Goal: Task Accomplishment & Management: Manage account settings

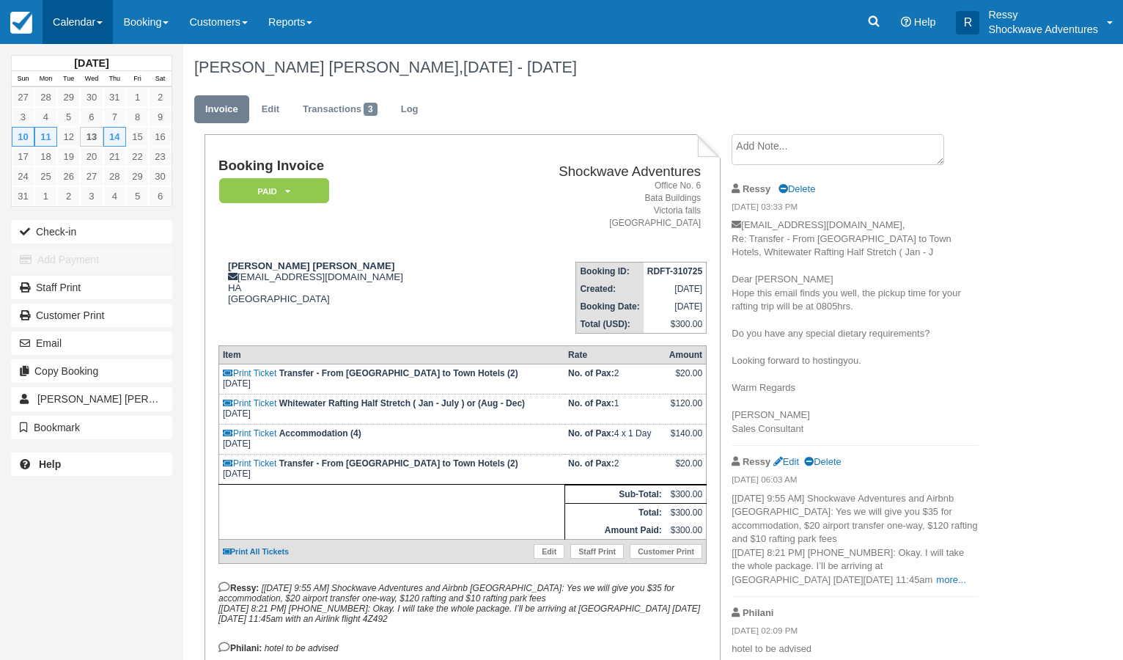
click at [94, 16] on link "Calendar" at bounding box center [78, 22] width 70 height 44
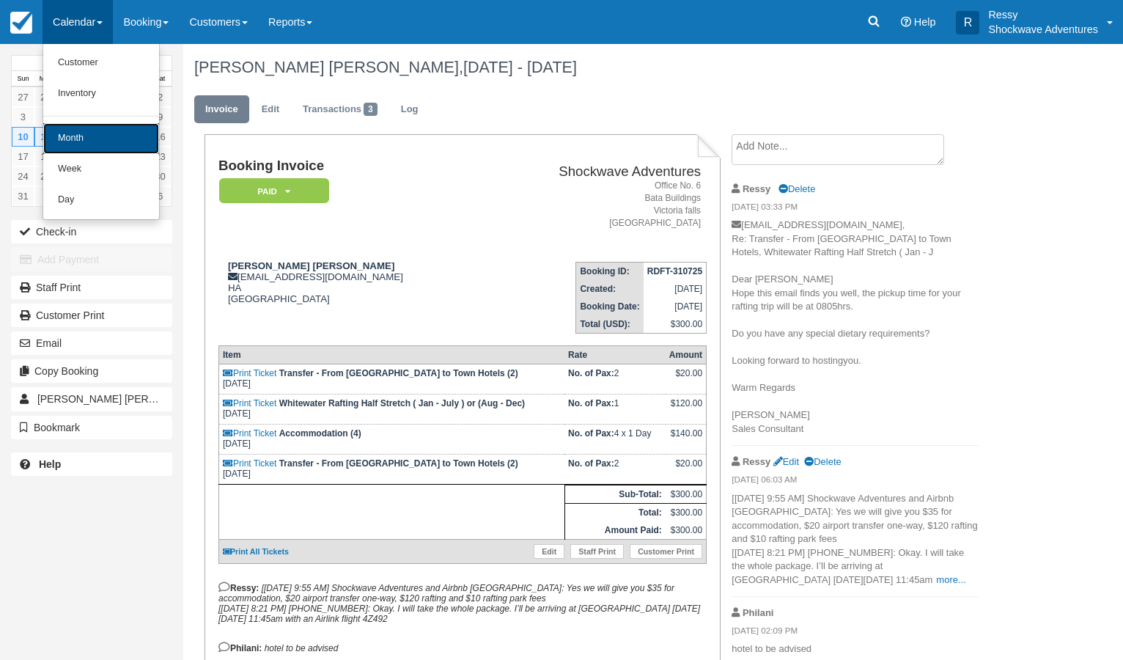
click at [118, 135] on link "Month" at bounding box center [101, 138] width 116 height 31
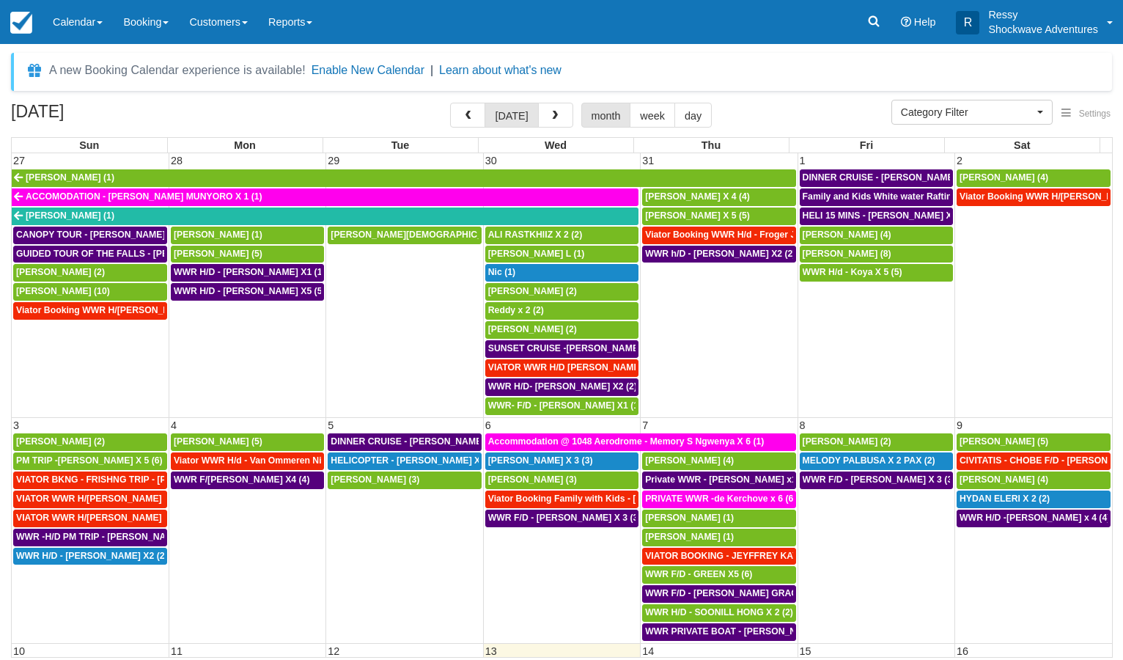
select select
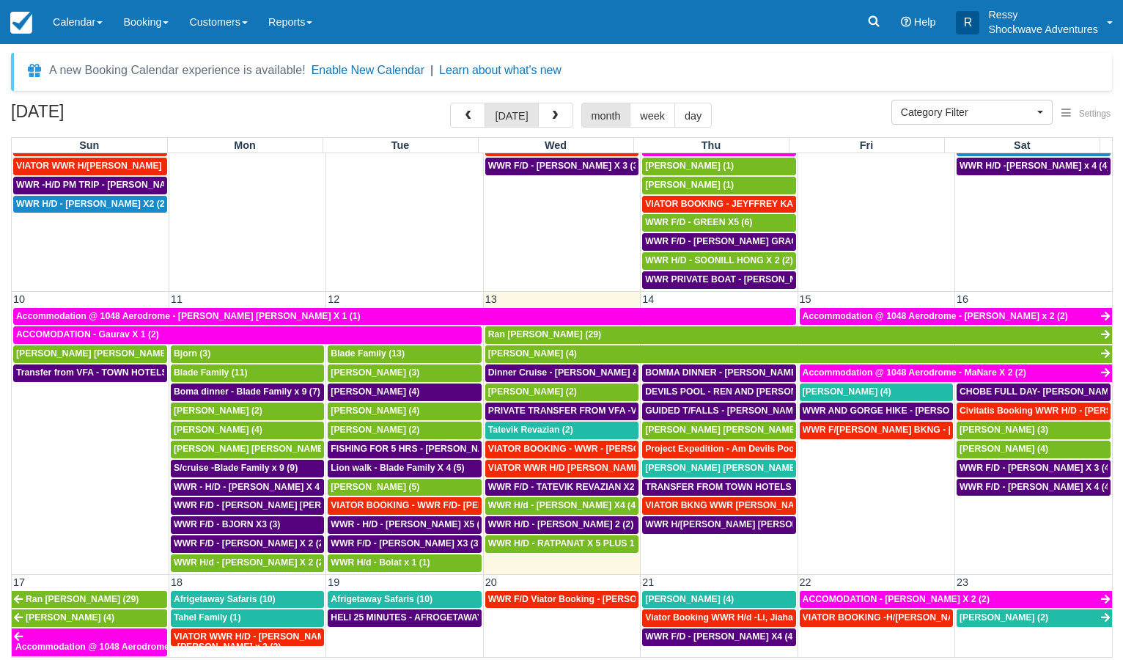
scroll to position [422, 0]
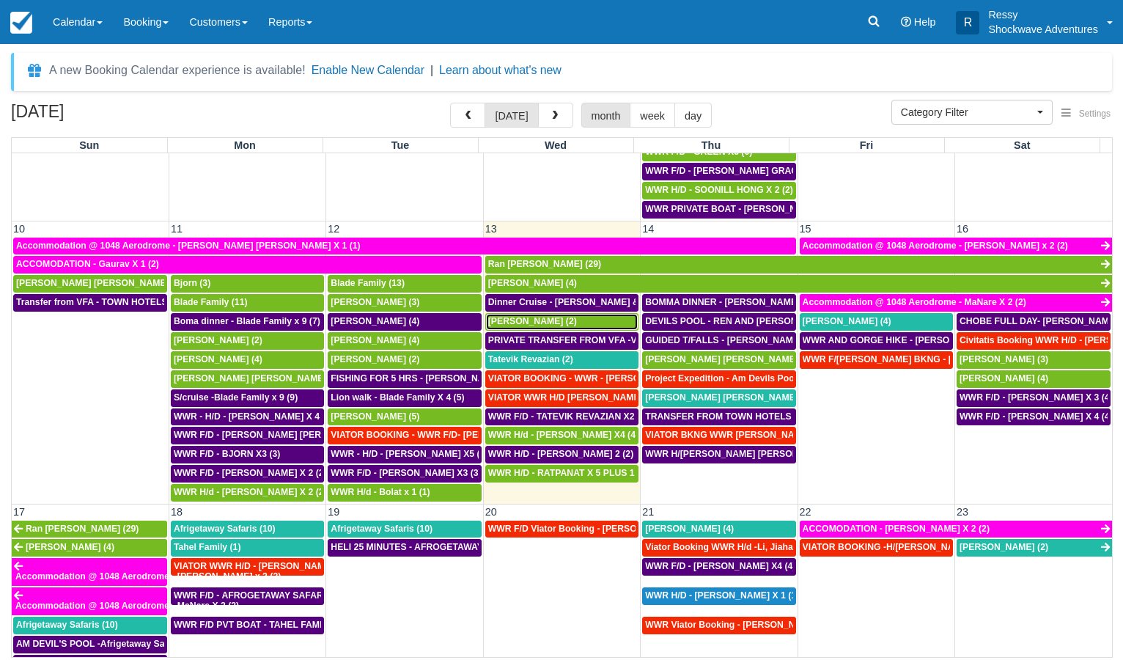
click at [517, 321] on span "[PERSON_NAME] (2)" at bounding box center [532, 321] width 89 height 10
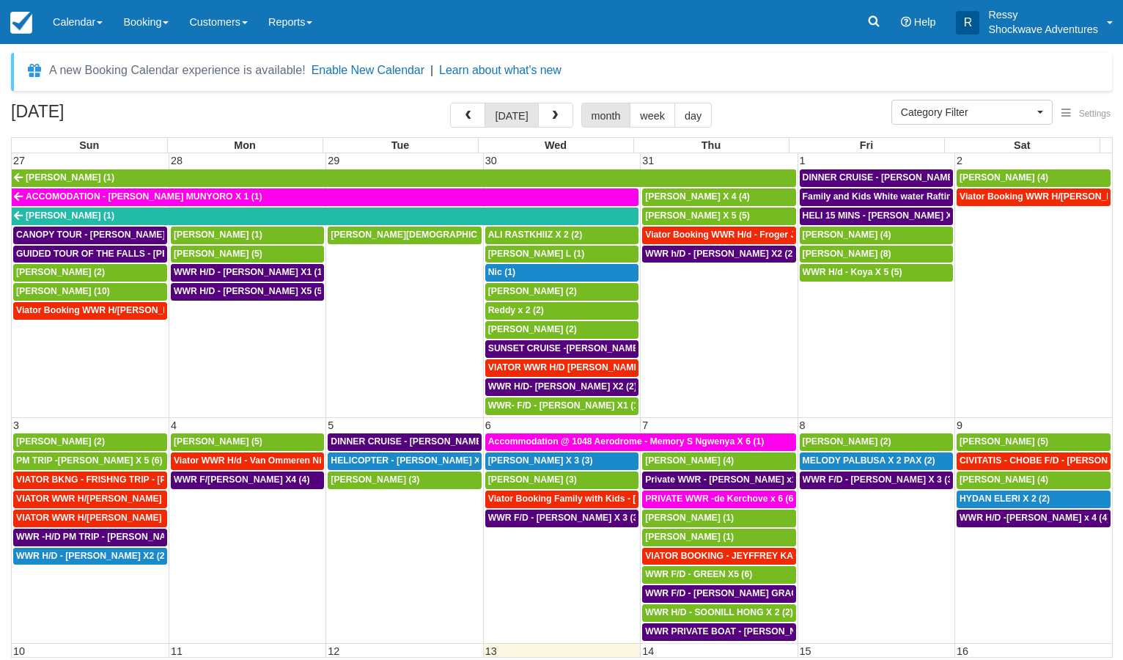
select select
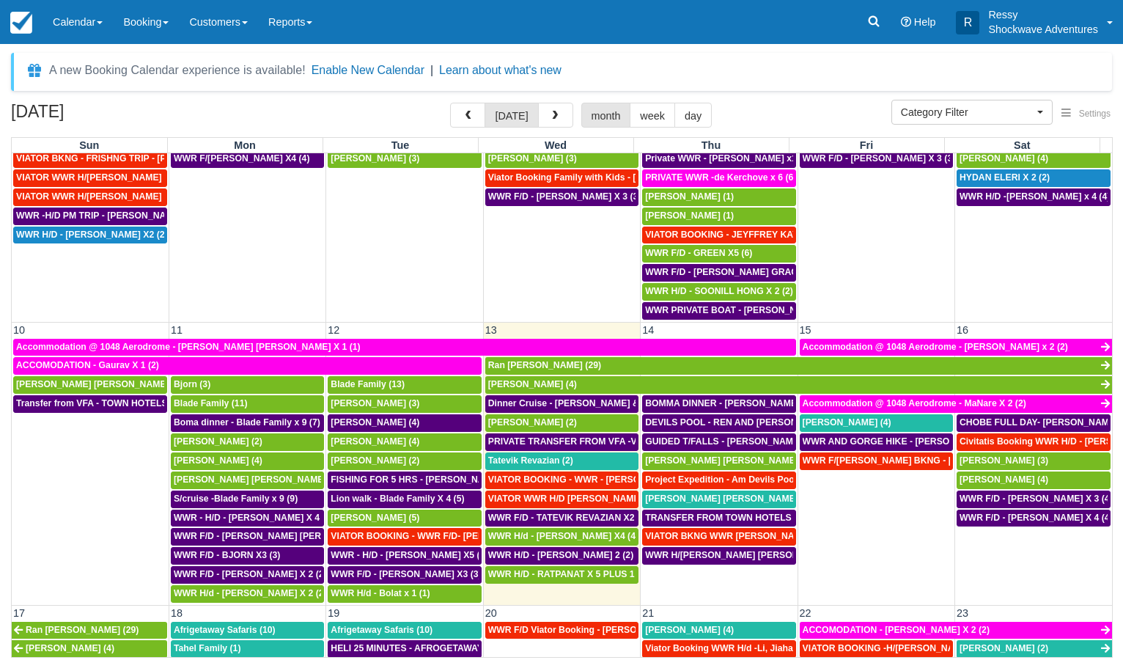
scroll to position [352, 0]
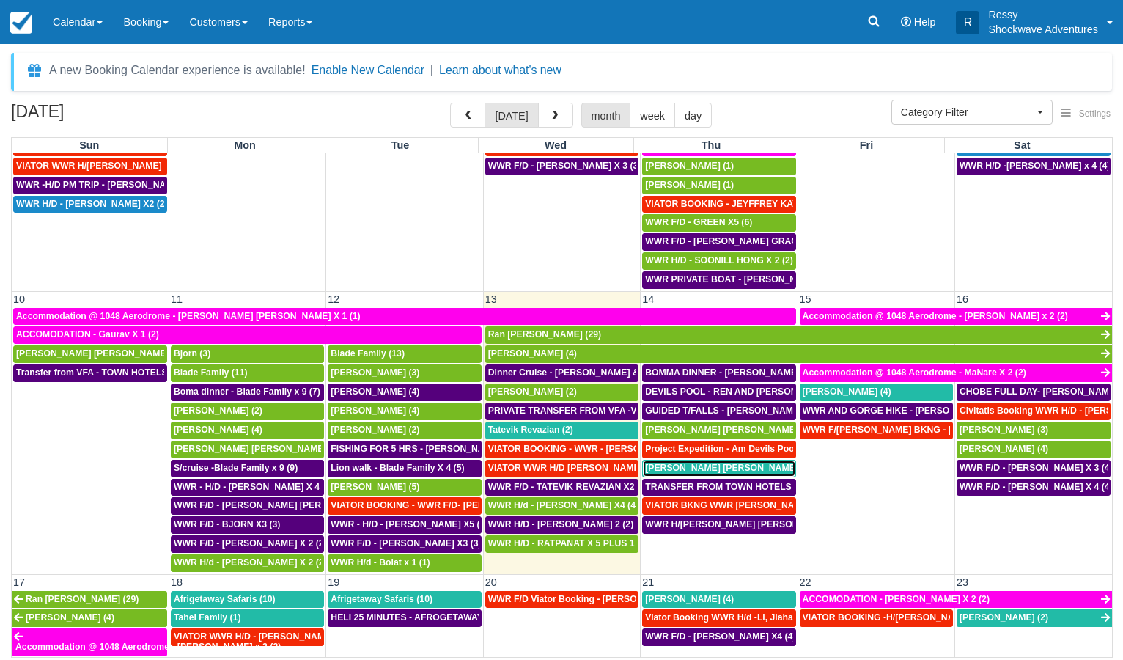
click at [696, 469] on span "[PERSON_NAME] [PERSON_NAME] (4)" at bounding box center [728, 468] width 166 height 10
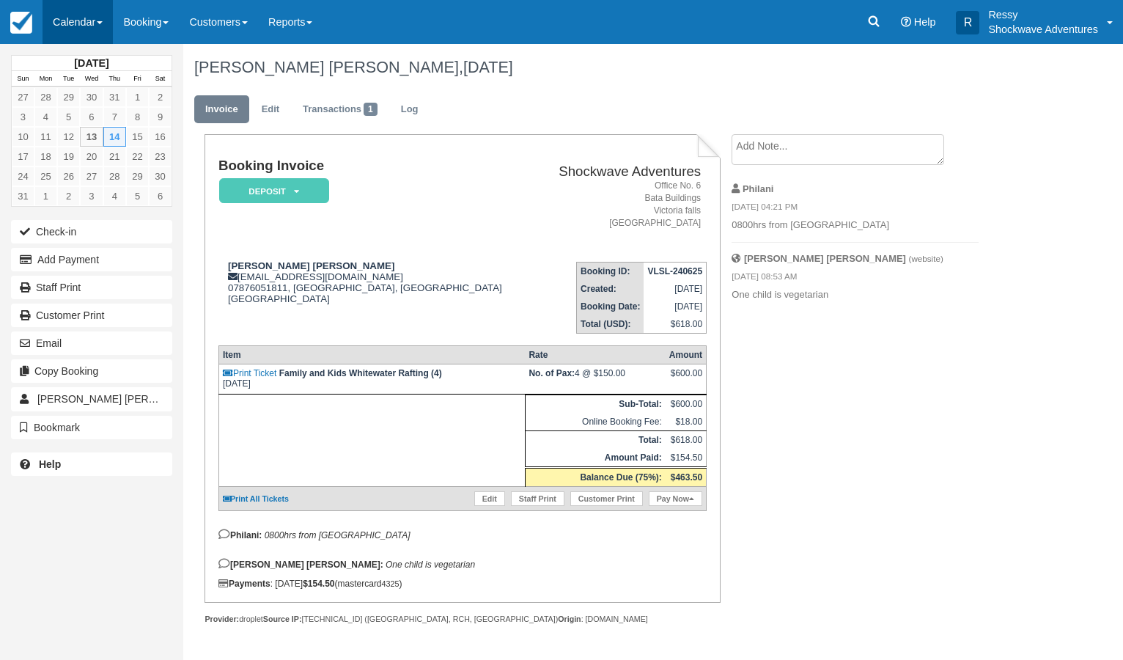
click at [59, 17] on link "Calendar" at bounding box center [78, 22] width 70 height 44
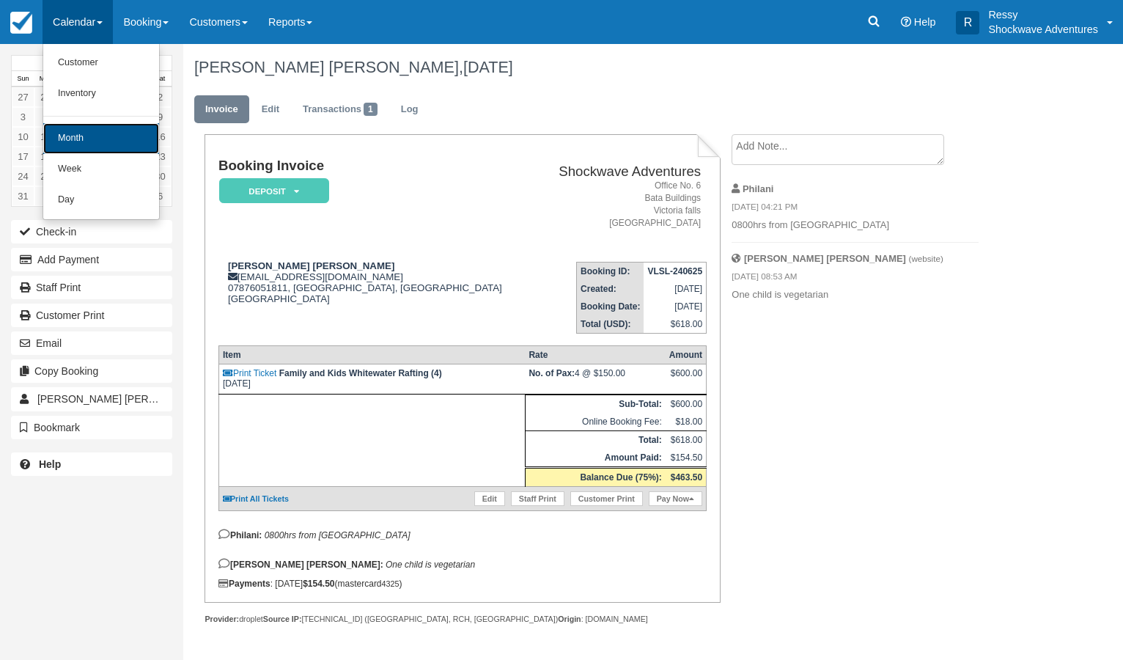
click at [100, 140] on link "Month" at bounding box center [101, 138] width 116 height 31
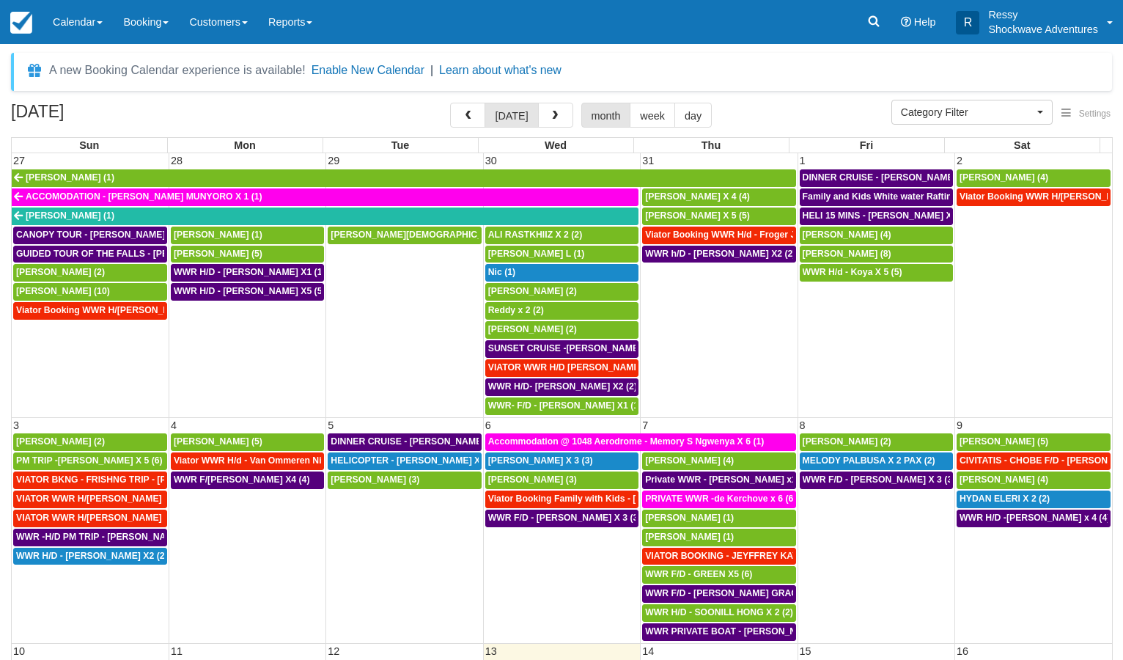
select select
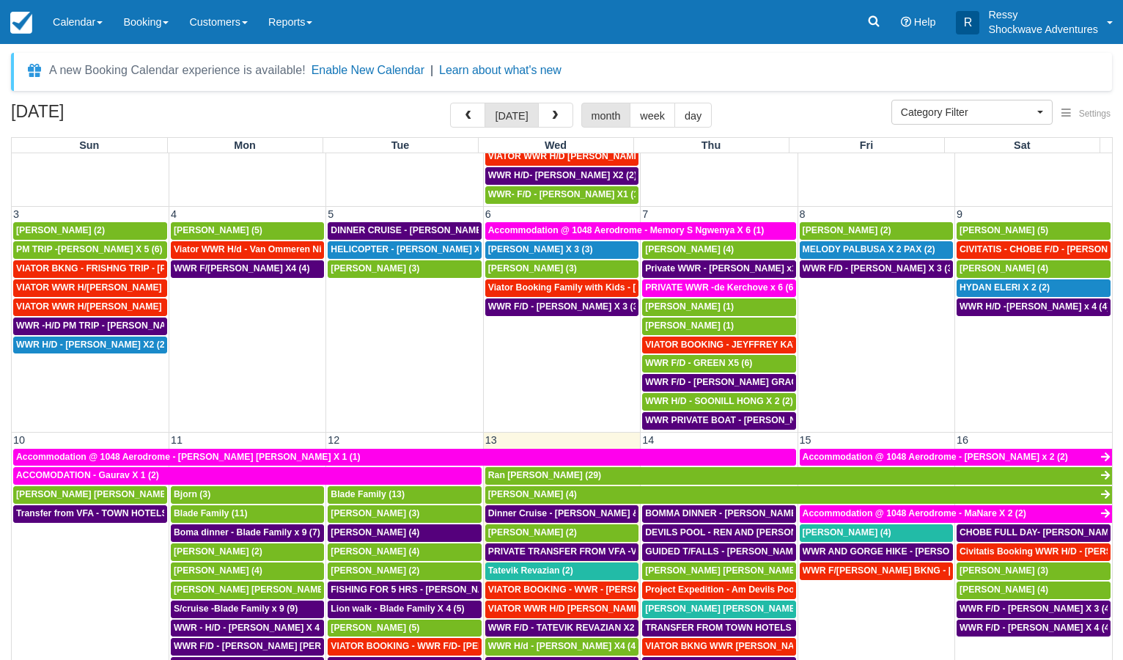
scroll to position [352, 0]
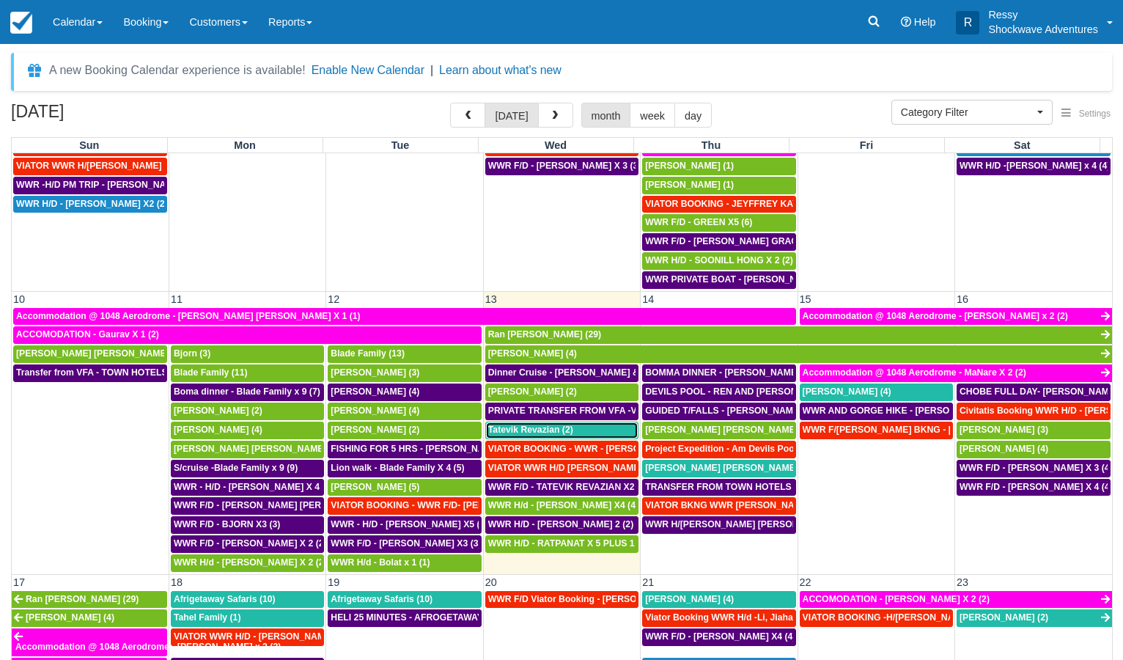
click at [540, 435] on span "Tatevik Revazian (2)" at bounding box center [530, 429] width 85 height 10
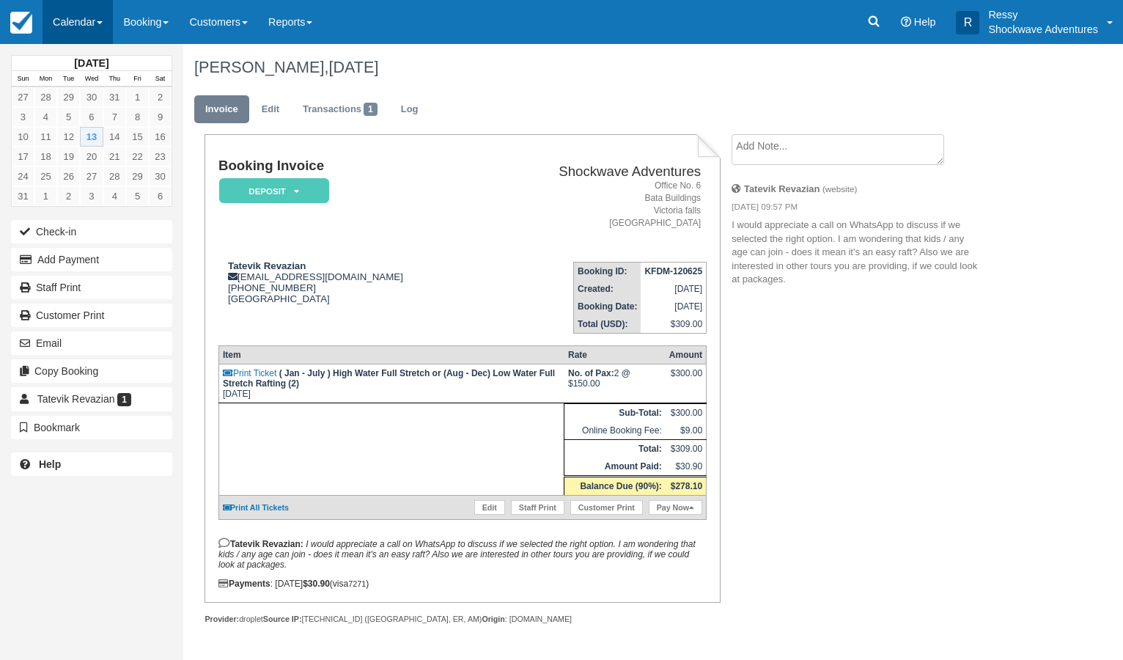
click at [82, 23] on link "Calendar" at bounding box center [78, 22] width 70 height 44
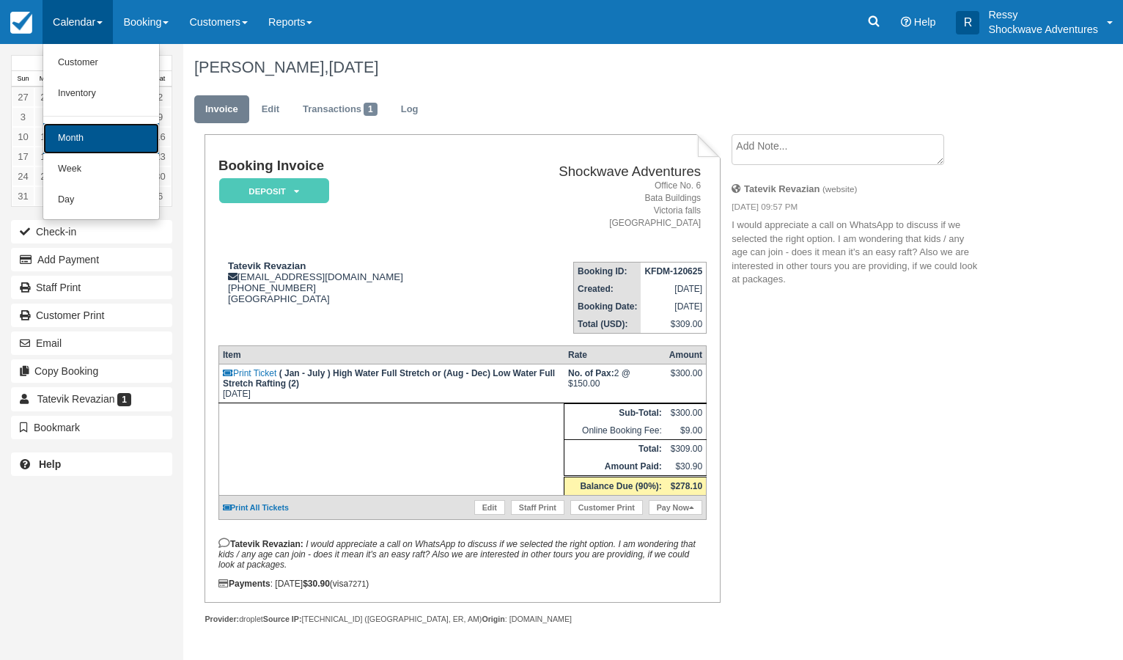
click at [87, 140] on link "Month" at bounding box center [101, 138] width 116 height 31
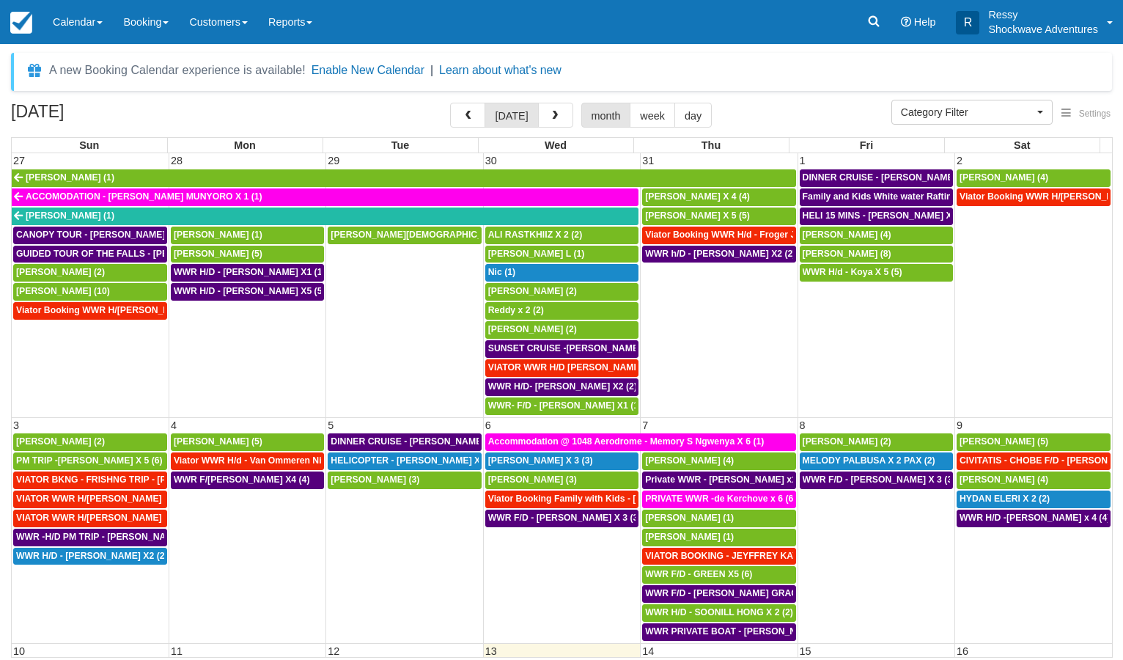
select select
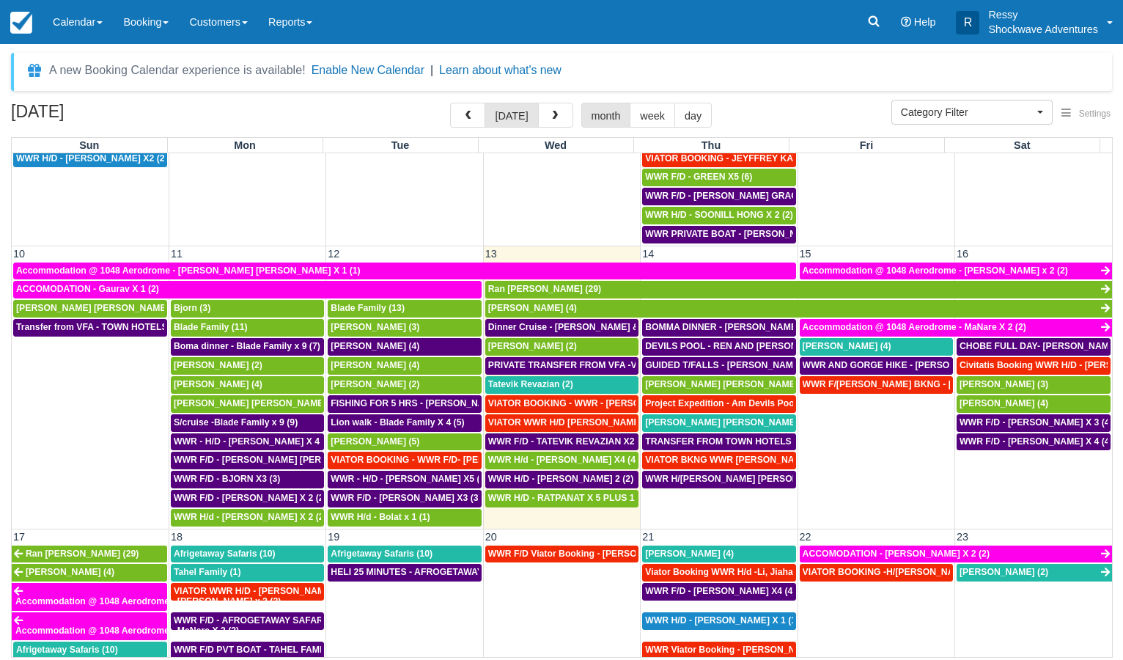
scroll to position [422, 0]
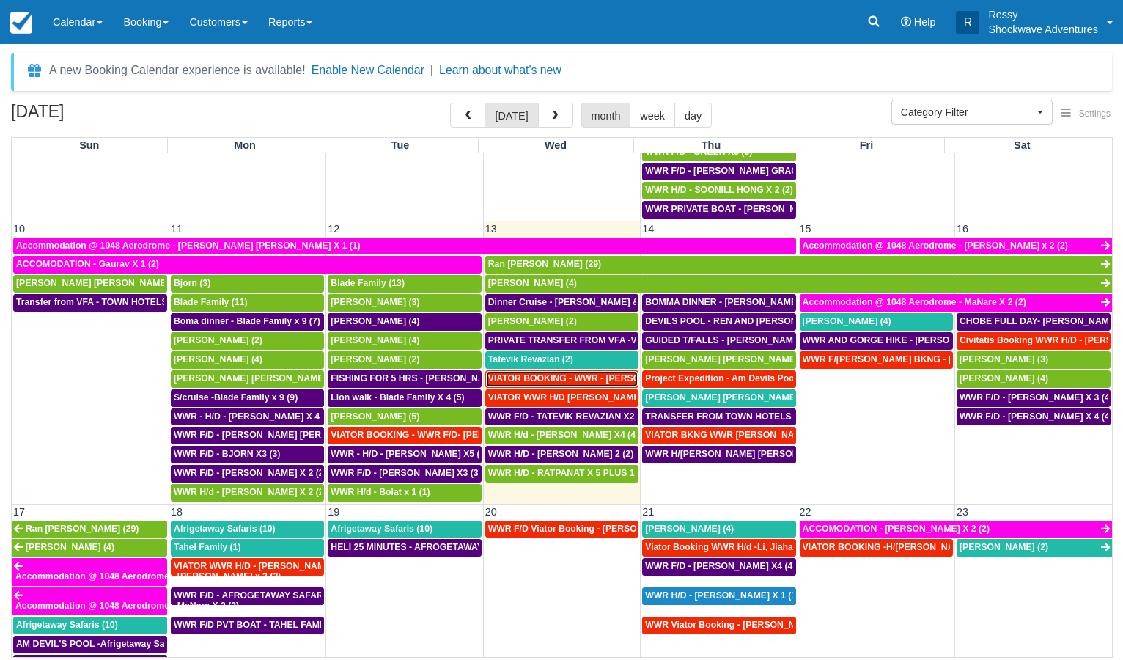
click at [509, 378] on span "VIATOR BOOKING - WWR - Konig, William X 2 (2)" at bounding box center [595, 378] width 214 height 10
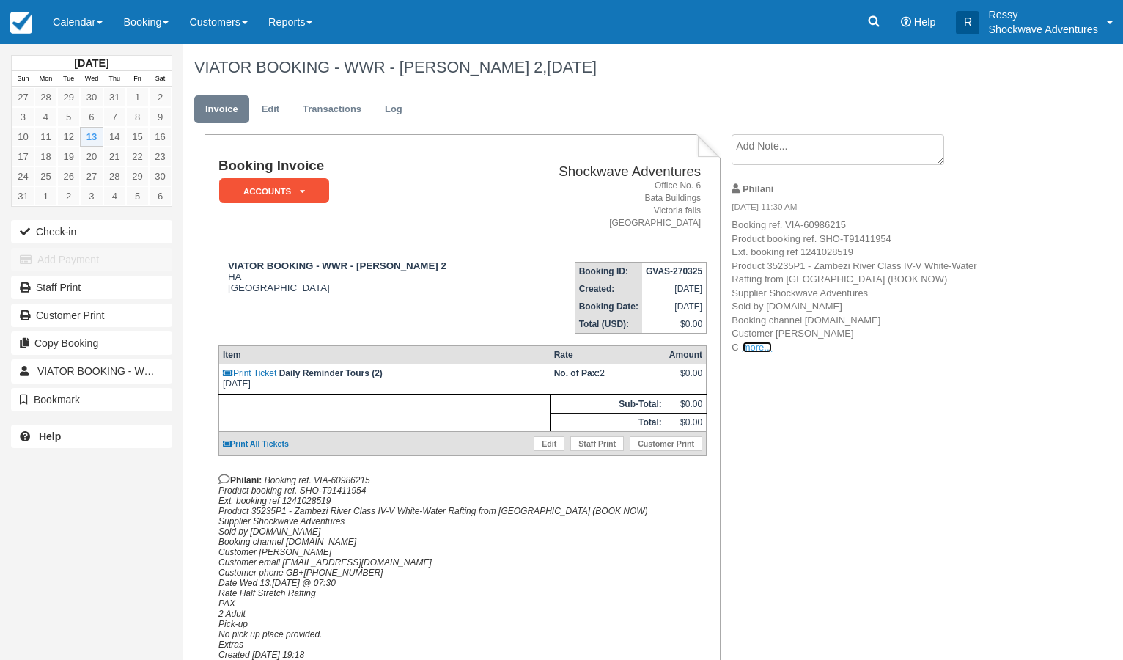
click at [761, 345] on link "more..." at bounding box center [757, 347] width 29 height 11
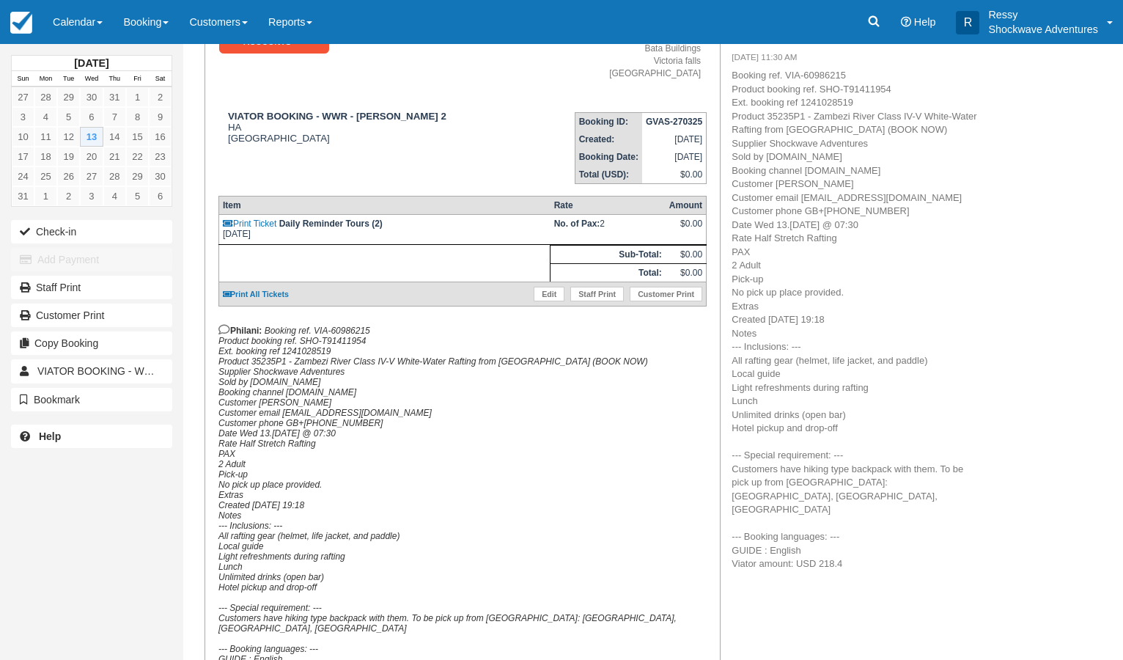
scroll to position [224, 0]
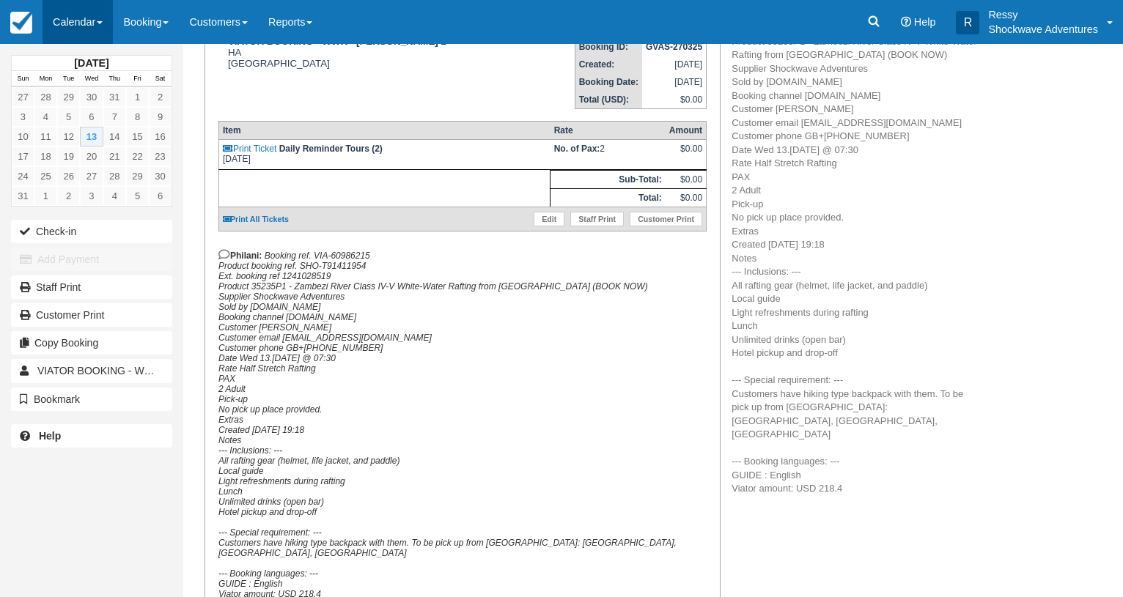
click at [79, 21] on link "Calendar" at bounding box center [78, 22] width 70 height 44
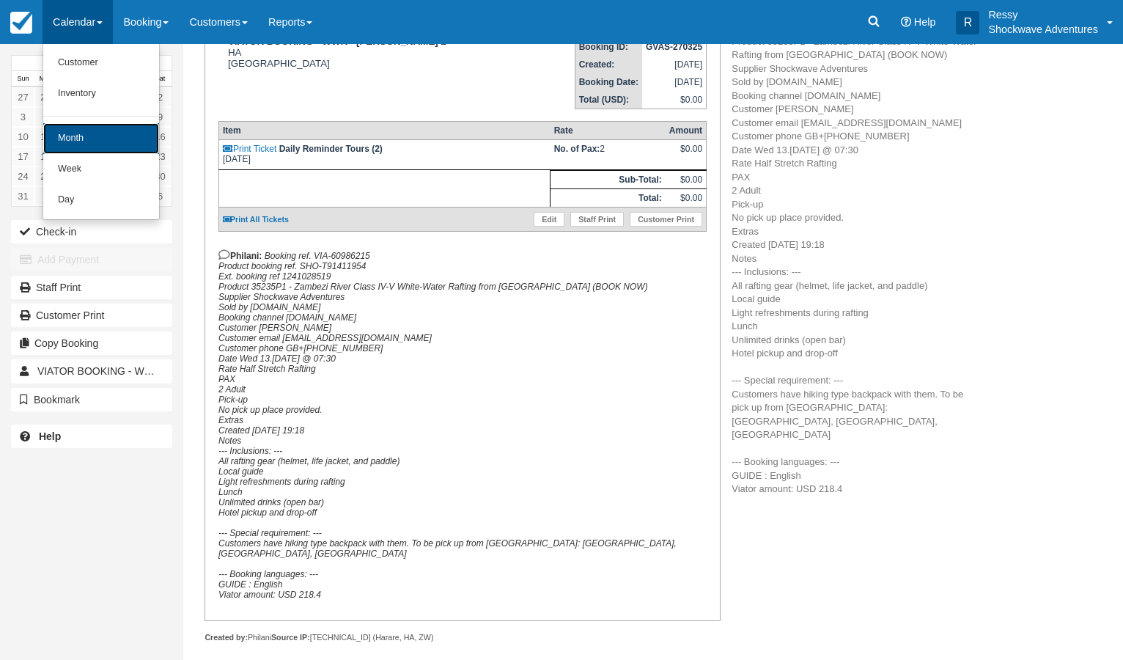
click at [90, 133] on link "Month" at bounding box center [101, 138] width 116 height 31
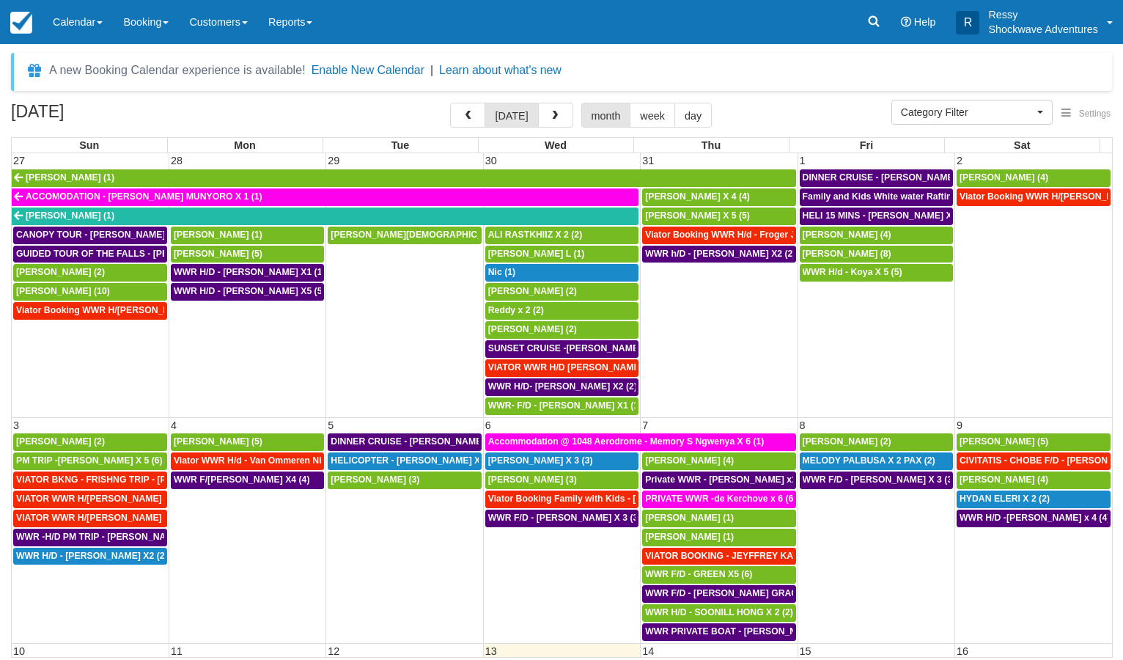
select select
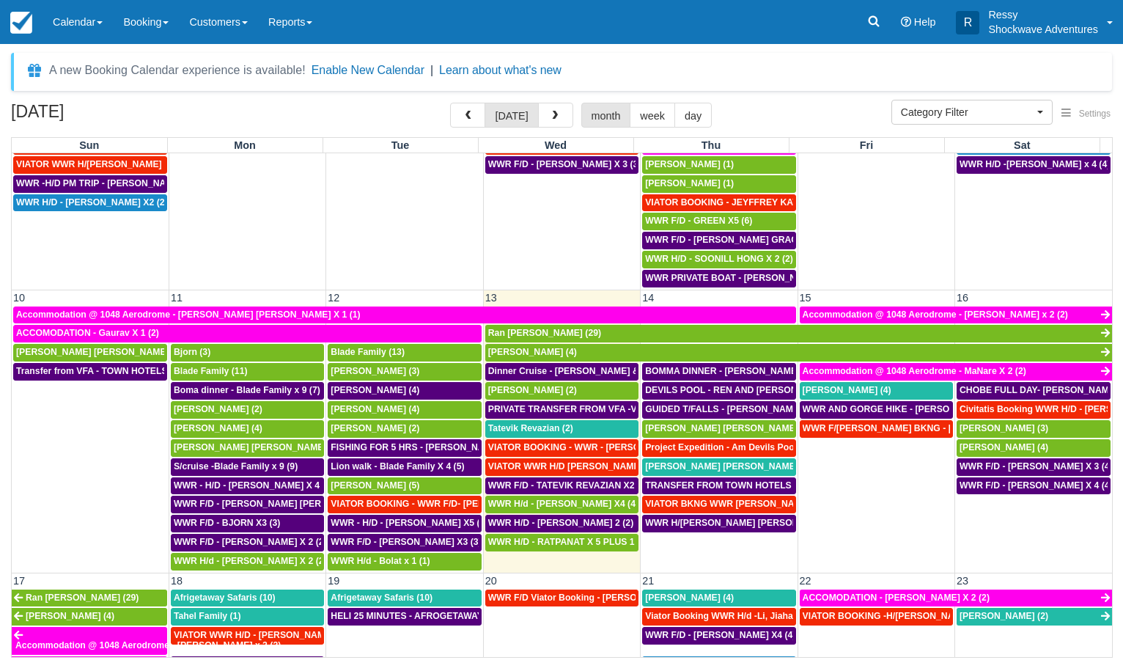
scroll to position [493, 0]
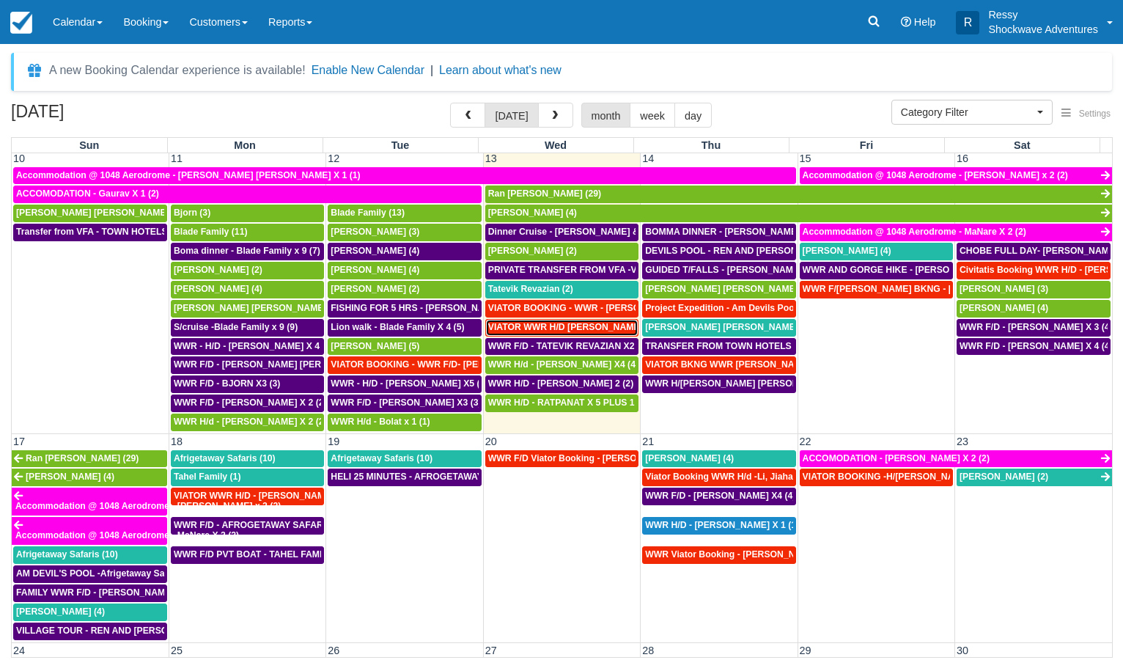
click at [585, 330] on span "VIATOR WWR H/D Hines, Cecilia X 1 (1)" at bounding box center [575, 327] width 175 height 10
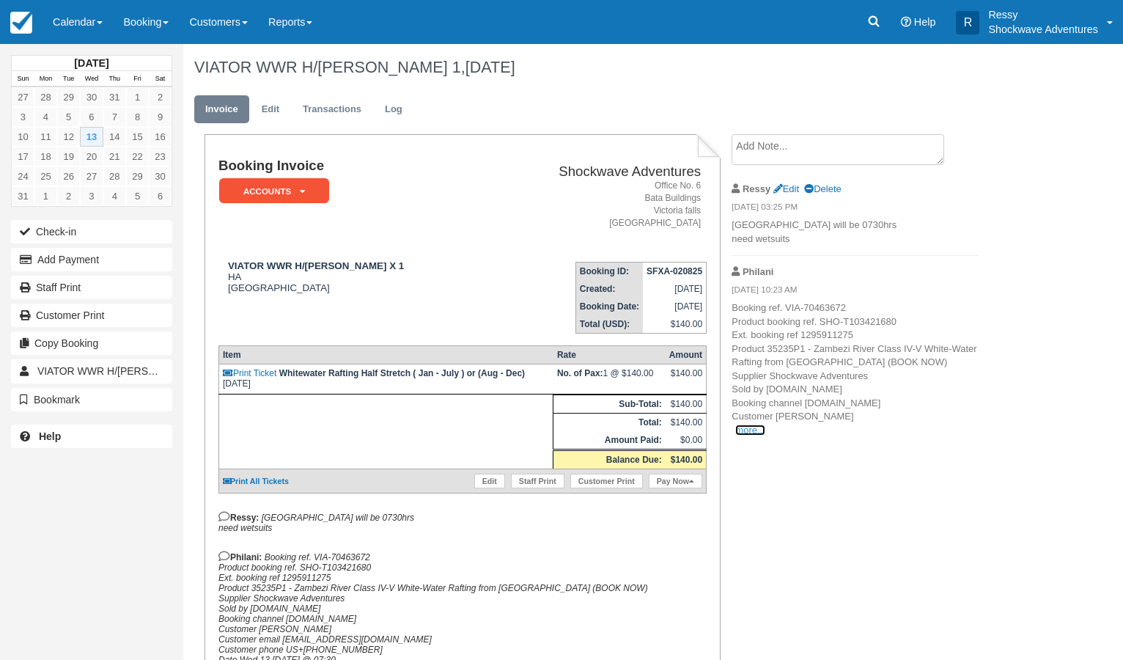
click at [744, 424] on link "more..." at bounding box center [749, 429] width 29 height 11
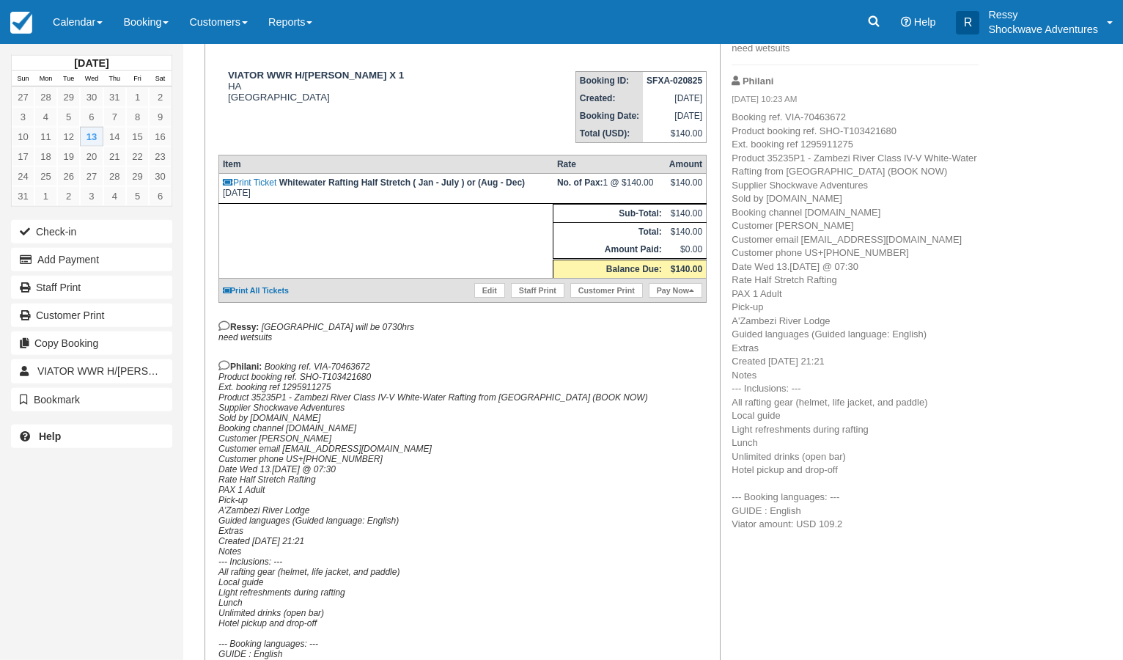
scroll to position [224, 0]
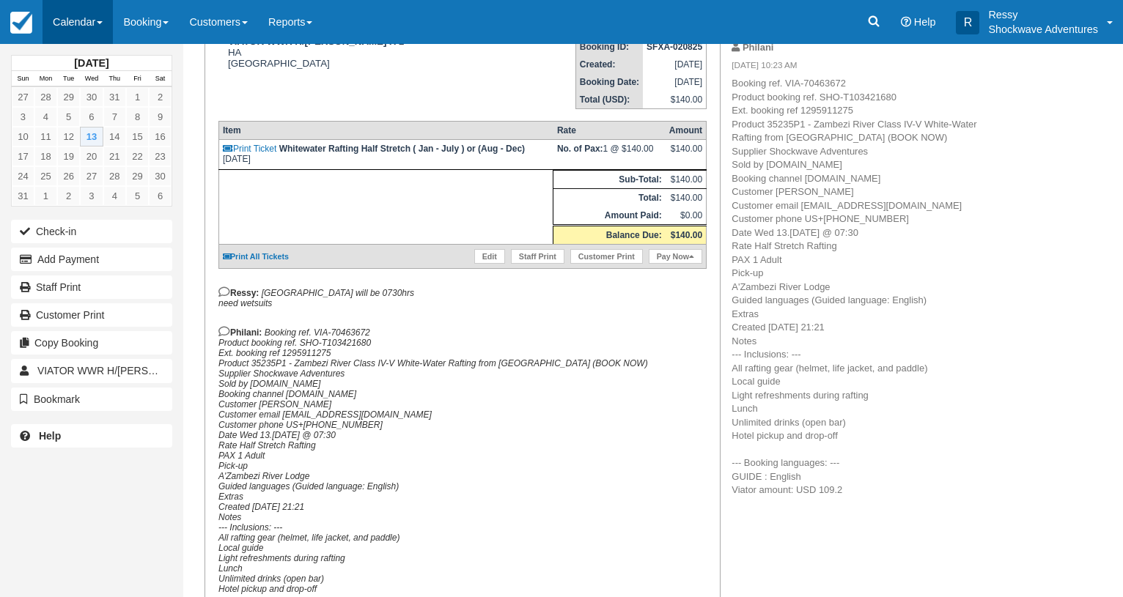
click at [67, 21] on link "Calendar" at bounding box center [78, 22] width 70 height 44
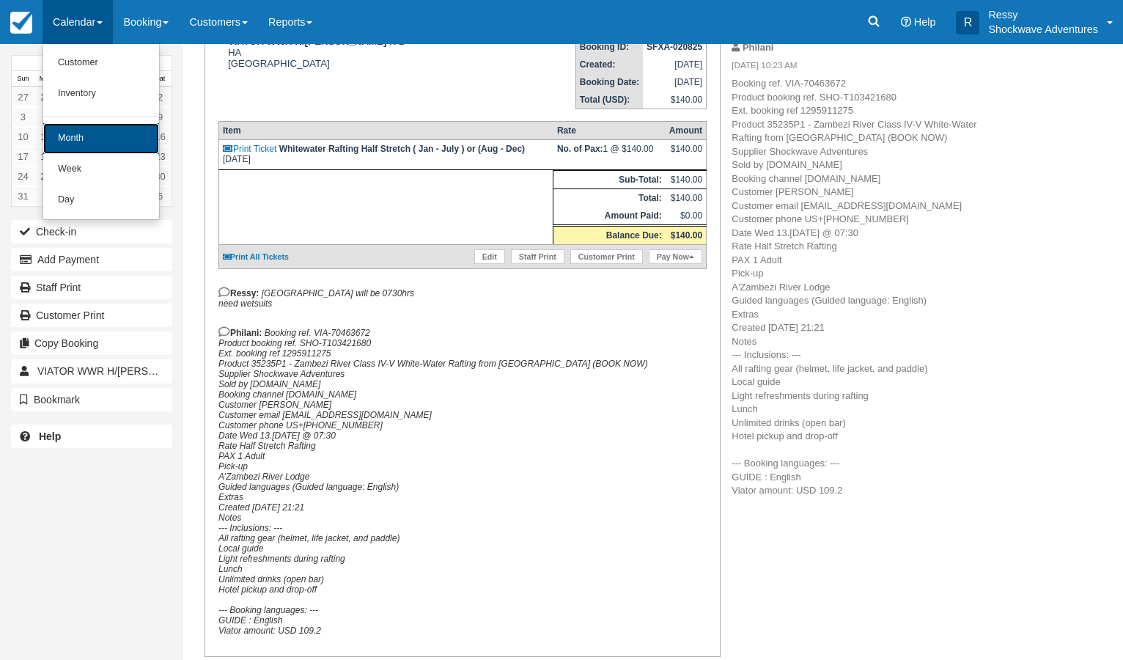
click at [70, 142] on link "Month" at bounding box center [101, 138] width 116 height 31
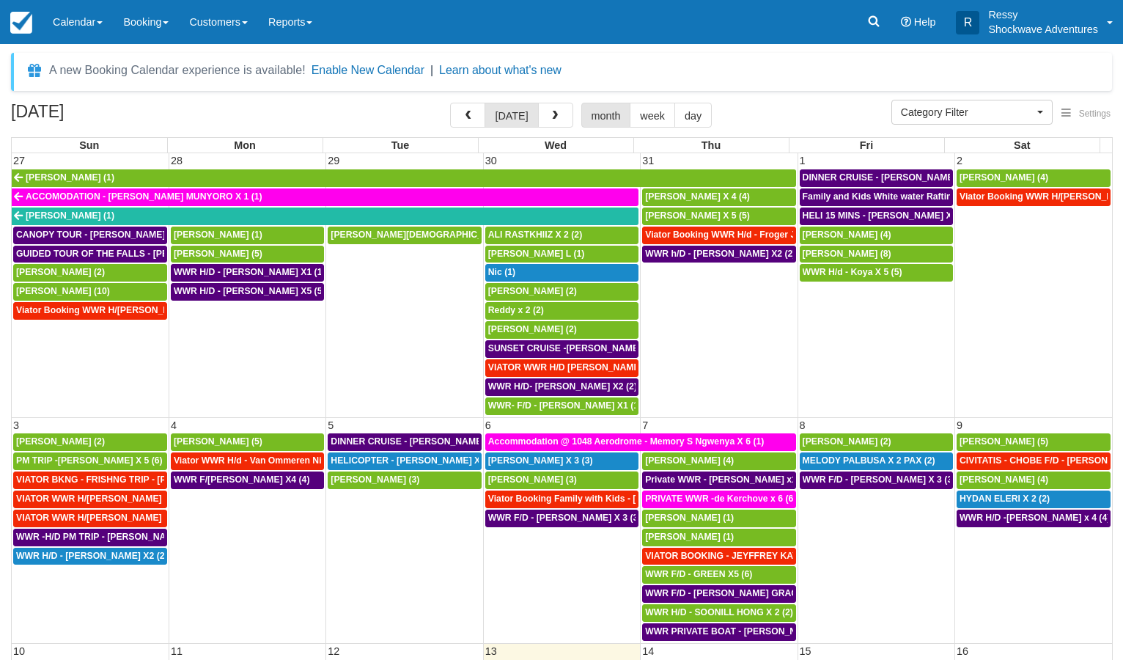
select select
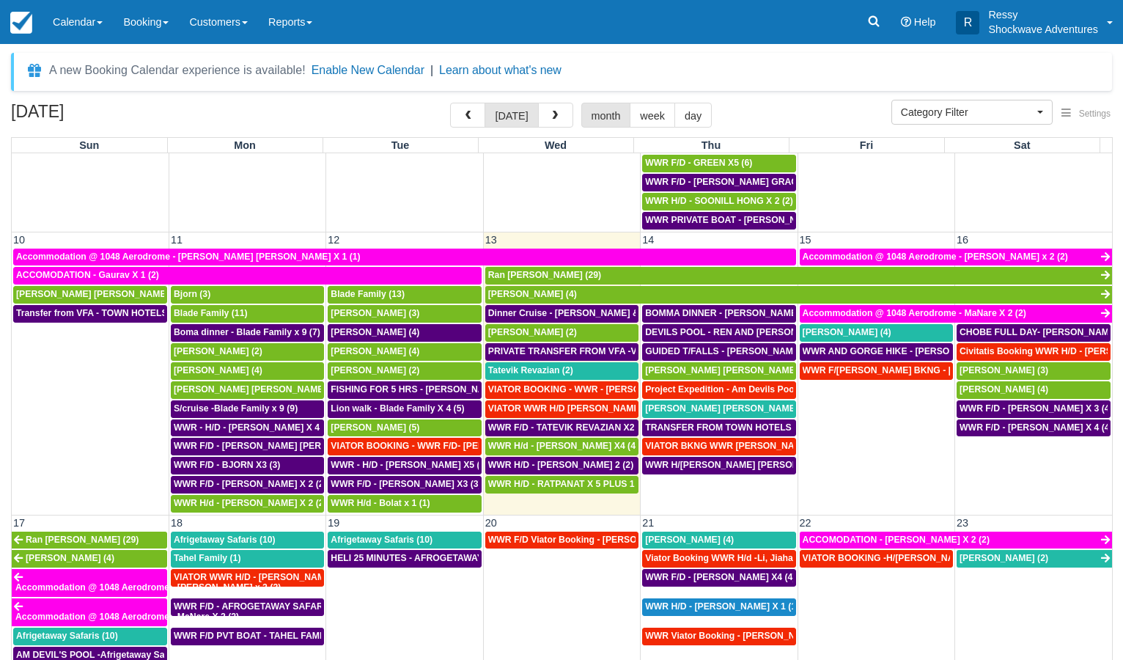
scroll to position [563, 0]
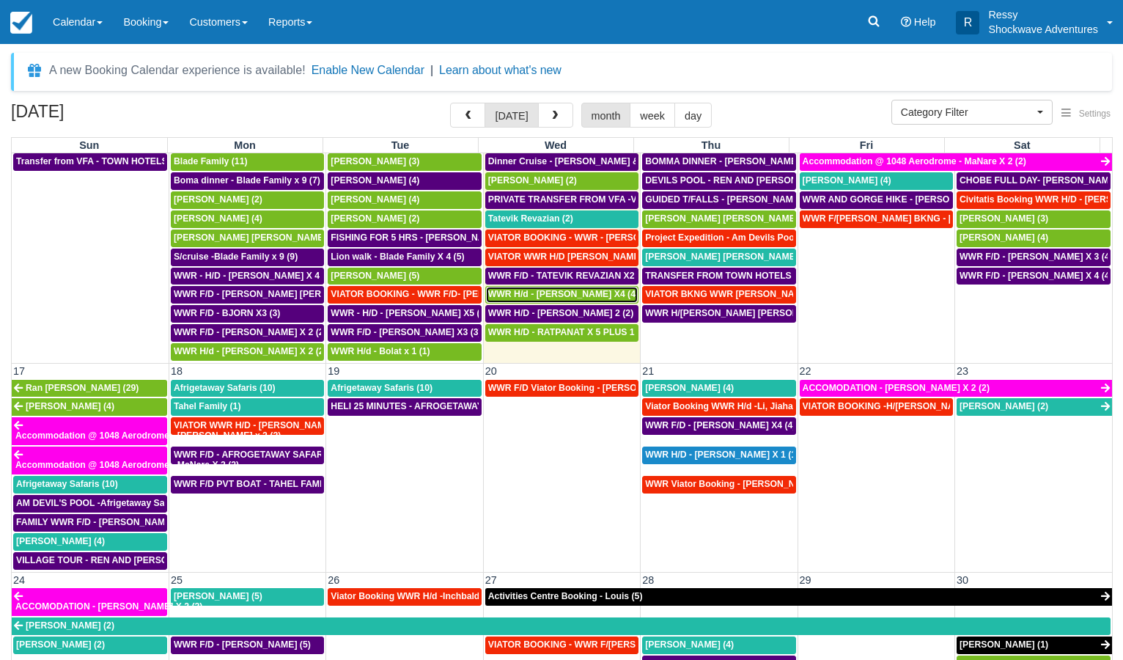
click at [584, 292] on span "WWR H/d - [PERSON_NAME] X4 (4)" at bounding box center [563, 294] width 150 height 10
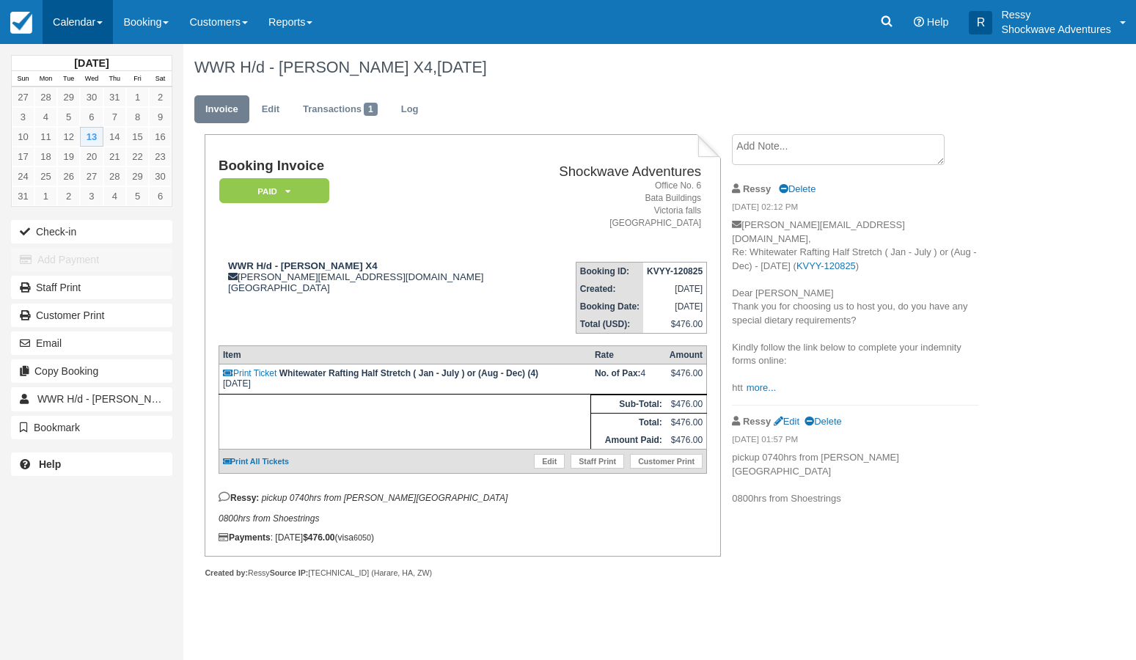
click at [85, 29] on link "Calendar" at bounding box center [78, 22] width 70 height 44
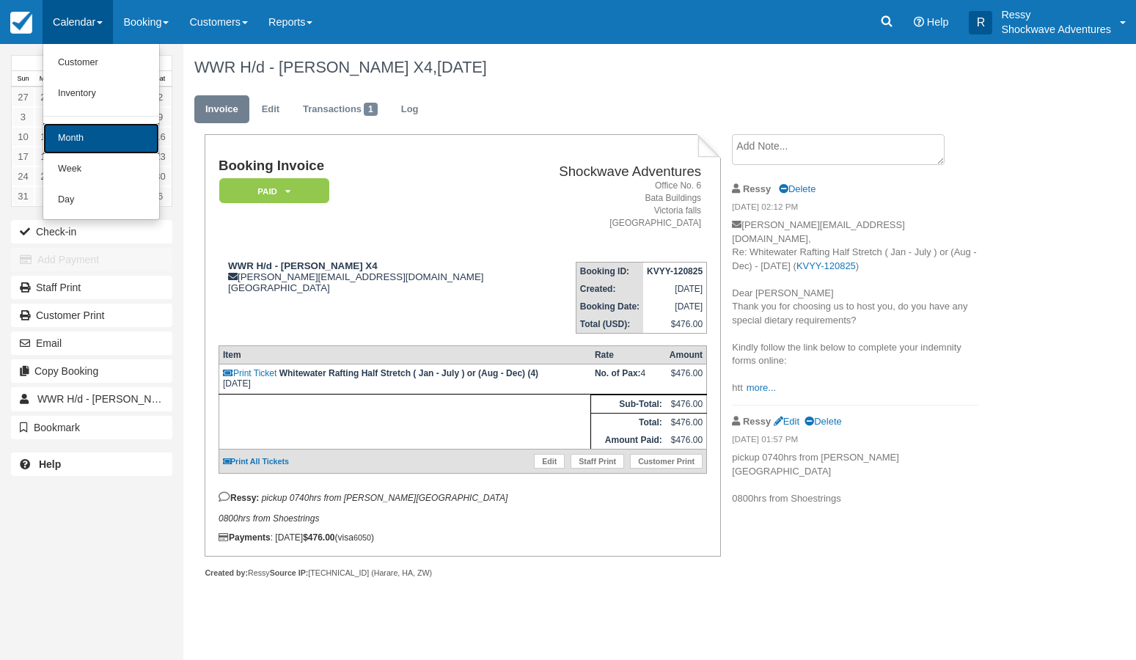
click at [89, 136] on link "Month" at bounding box center [101, 138] width 116 height 31
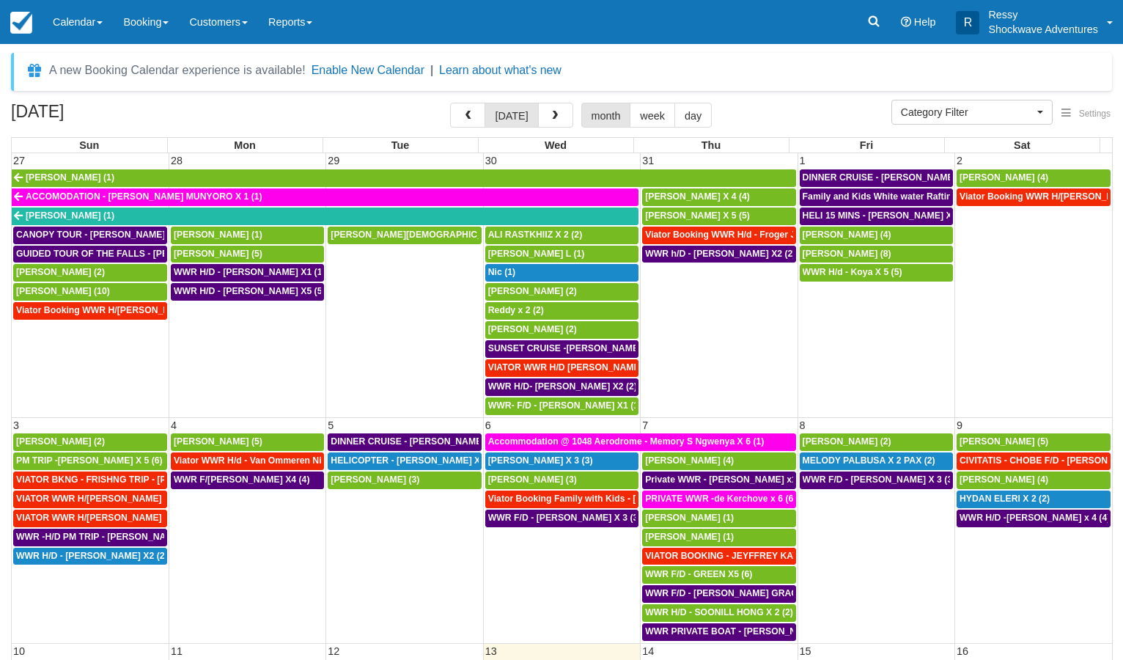
select select
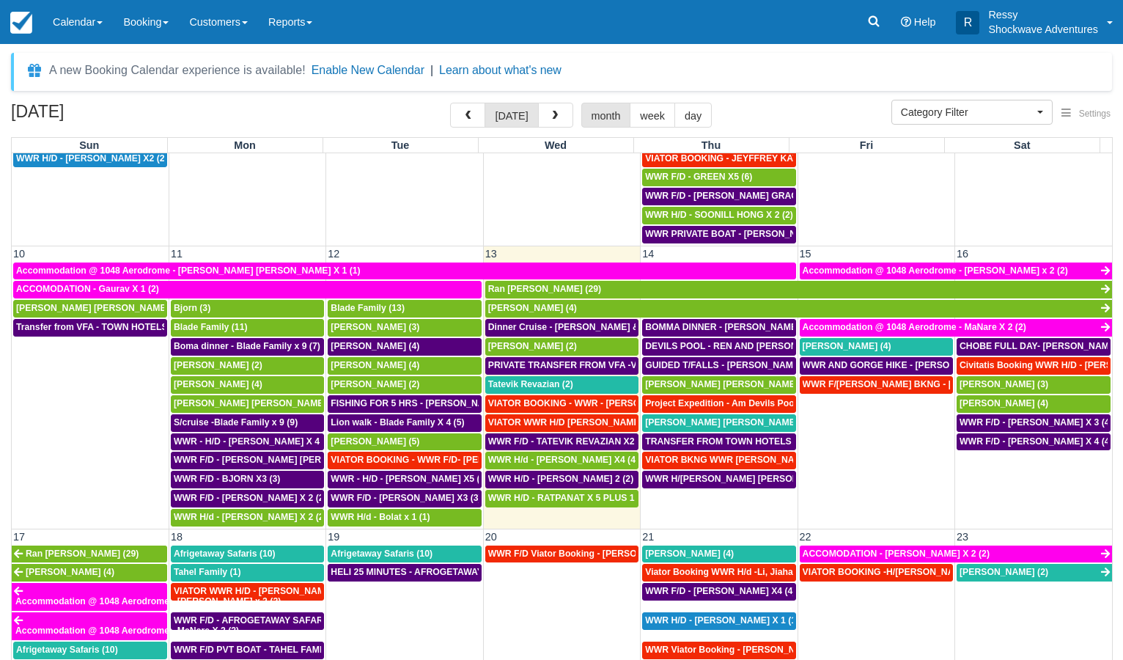
scroll to position [422, 0]
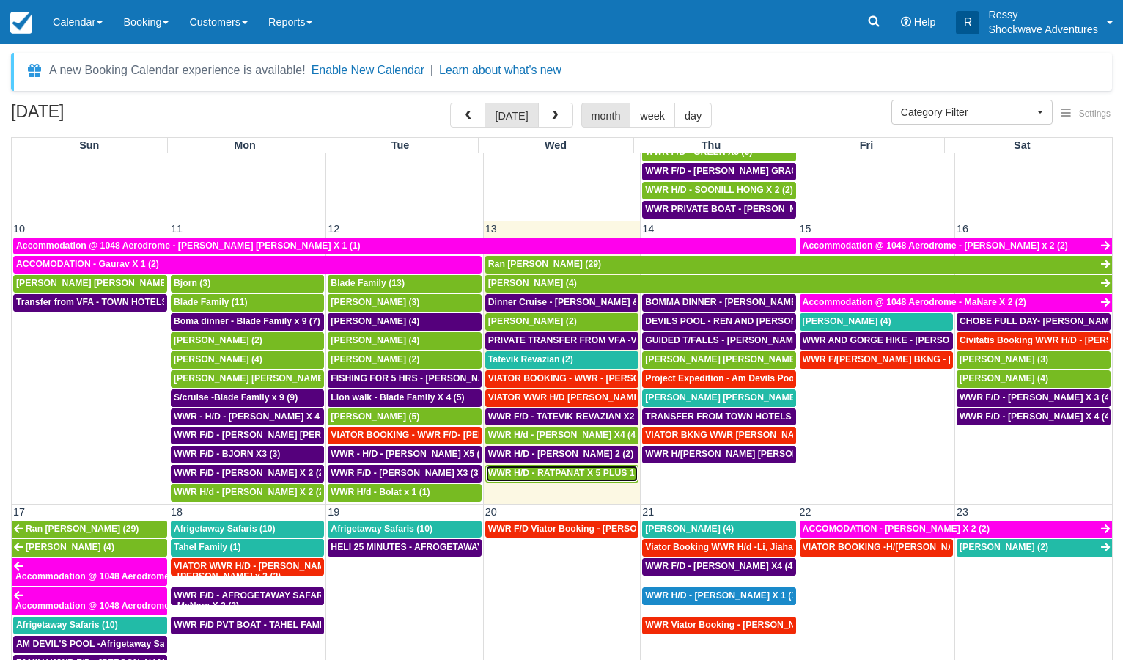
click at [554, 472] on span "WWR H/D - RATPANAT X 5 PLUS 1 (5)" at bounding box center [568, 473] width 160 height 10
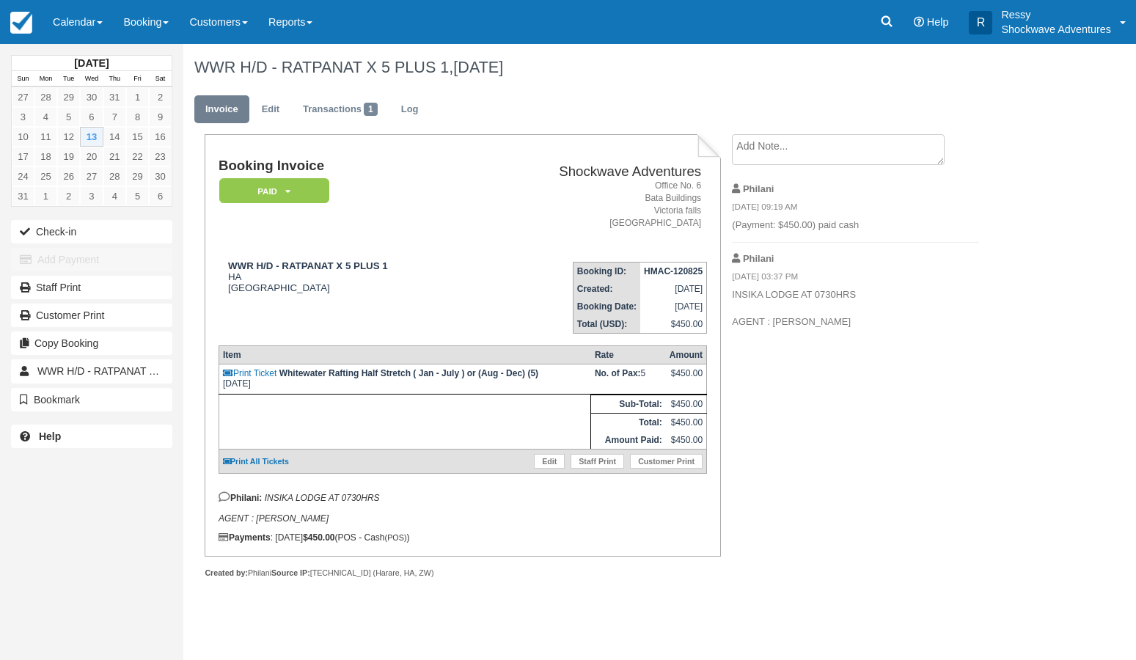
drag, startPoint x: 1059, startPoint y: 175, endPoint x: 1078, endPoint y: 180, distance: 20.3
click at [1056, 180] on div "August 2025 Sun Mon Tue Wed Thu Fri Sat 27 28 29 30 31 1 2 3 4 5 6 7 8 9 10 11 …" at bounding box center [568, 352] width 1136 height 616
click at [863, 331] on li "Philani 08/12/25 03:37 PM INSIKA LODGE AT 0730HRS AGENT : CORNELUIS" at bounding box center [855, 291] width 247 height 96
click at [861, 323] on p "INSIKA LODGE AT 0730HRS AGENT : CORNELUIS" at bounding box center [855, 308] width 247 height 41
click at [84, 21] on link "Calendar" at bounding box center [78, 22] width 70 height 44
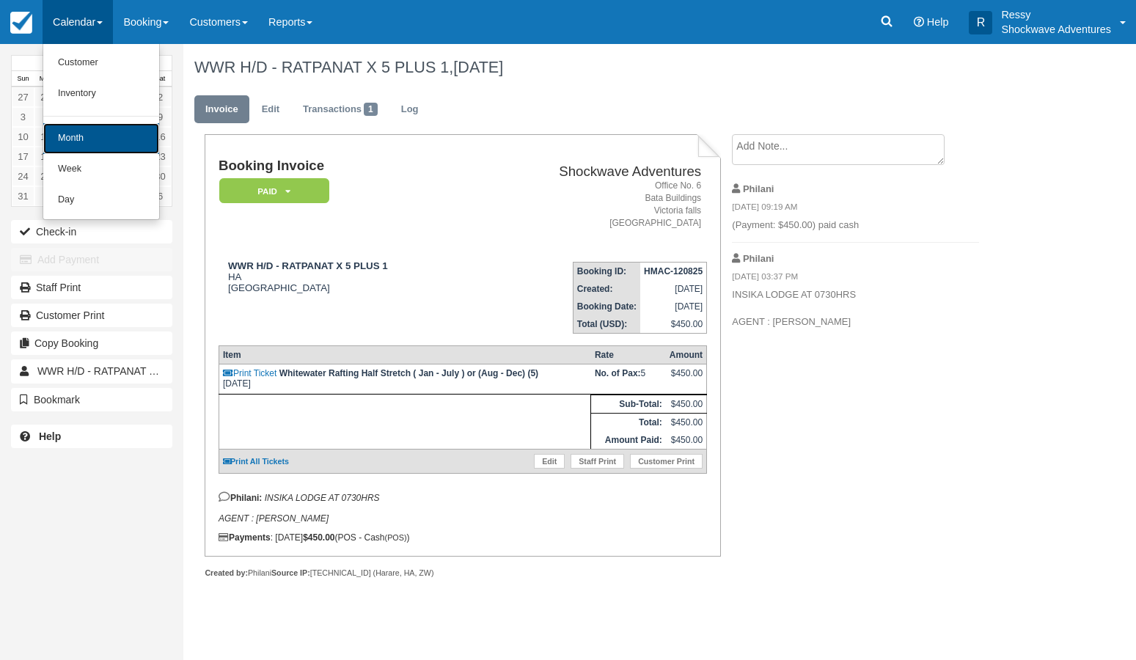
click at [125, 147] on link "Month" at bounding box center [101, 138] width 116 height 31
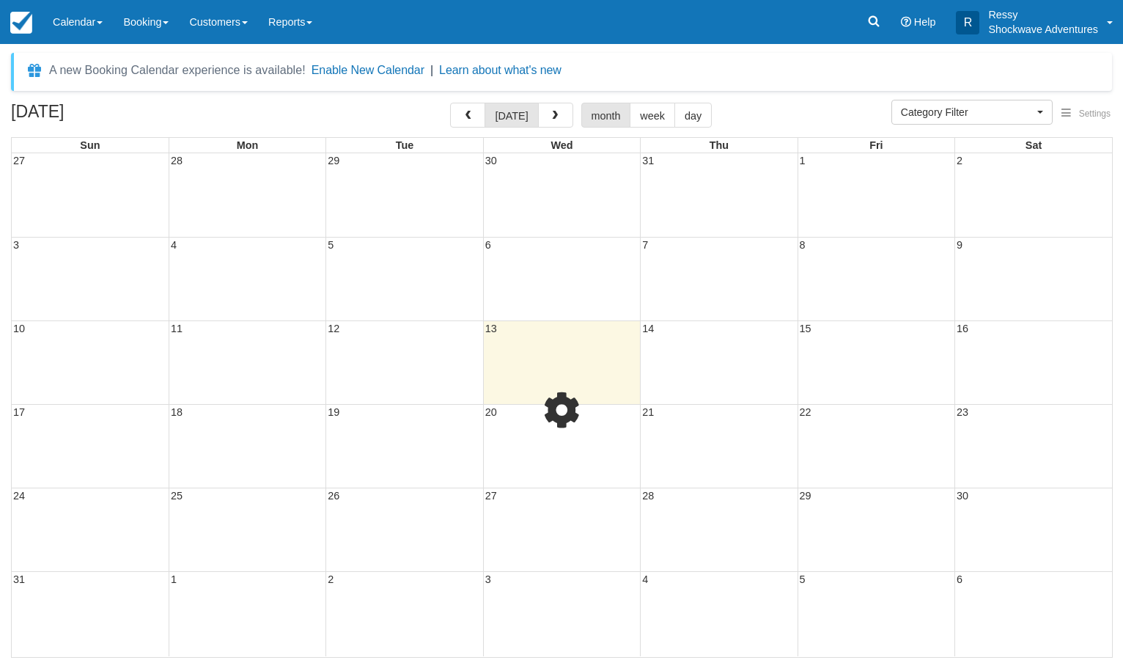
select select
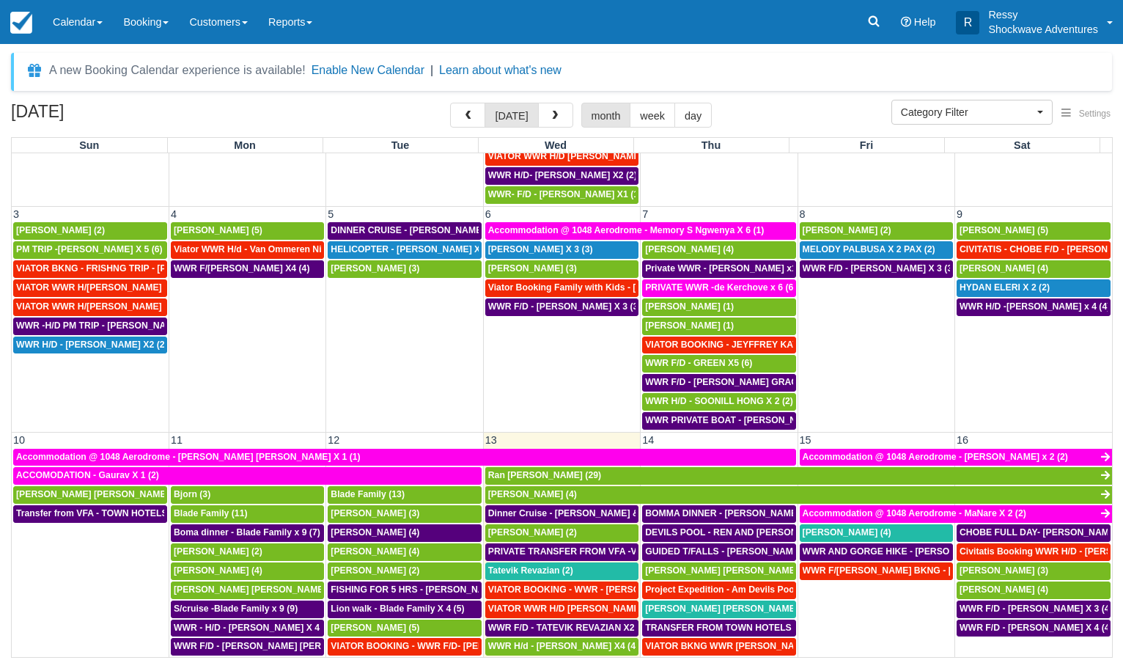
scroll to position [422, 0]
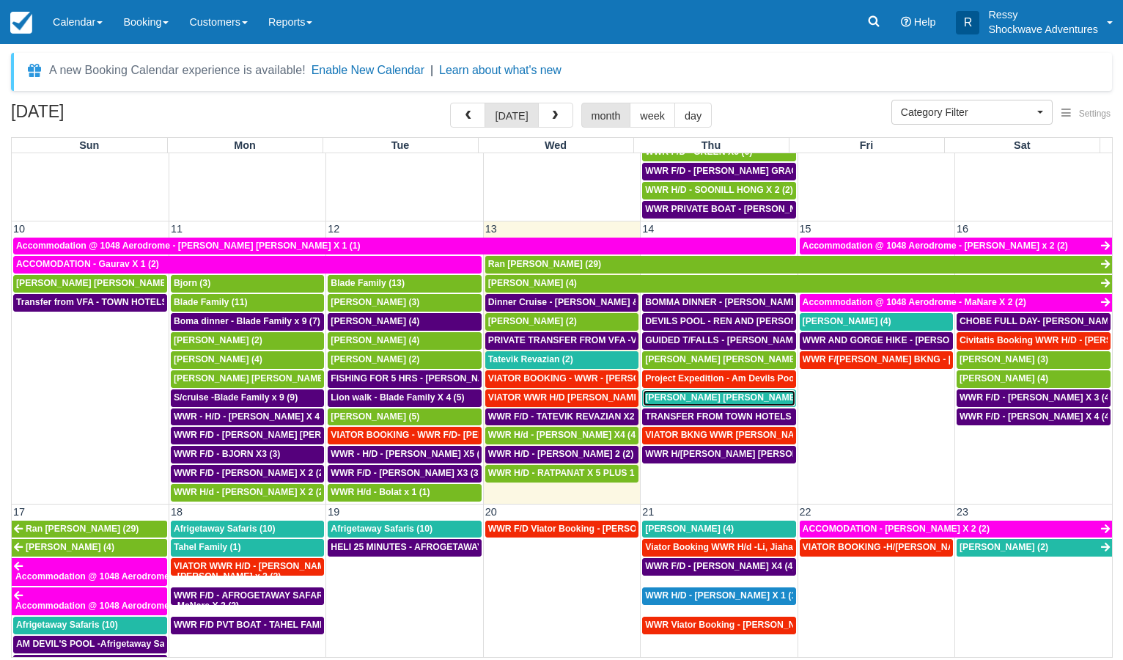
click at [704, 402] on span "Simon Edwin Neuhoff (4)" at bounding box center [728, 397] width 166 height 10
